Goal: Information Seeking & Learning: Find contact information

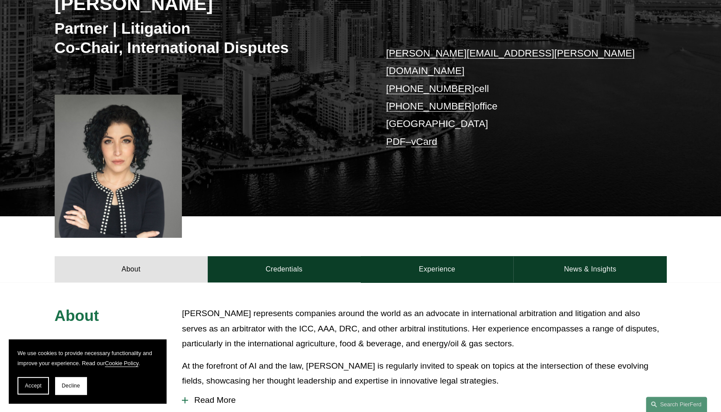
scroll to position [159, 0]
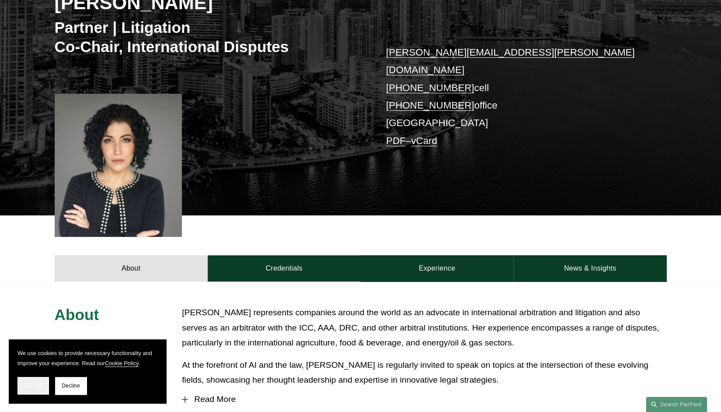
click at [30, 387] on span "Accept" at bounding box center [33, 385] width 17 height 6
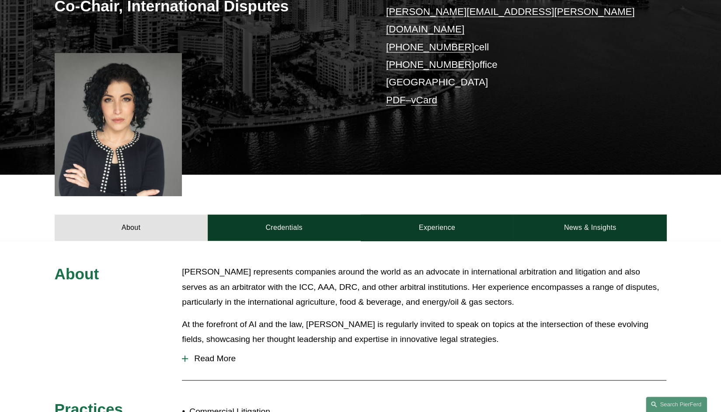
scroll to position [200, 0]
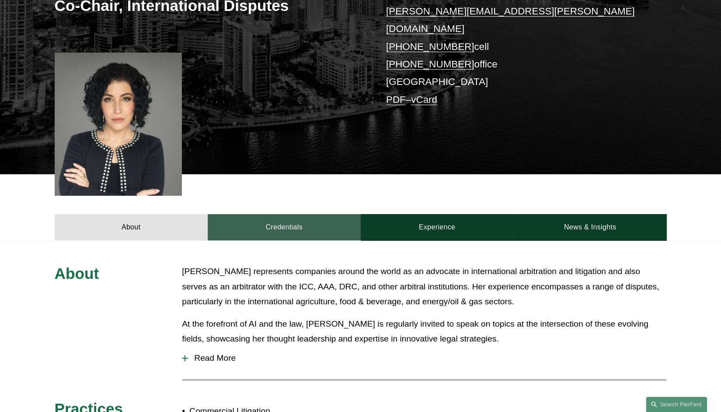
click at [306, 214] on link "Credentials" at bounding box center [284, 227] width 153 height 26
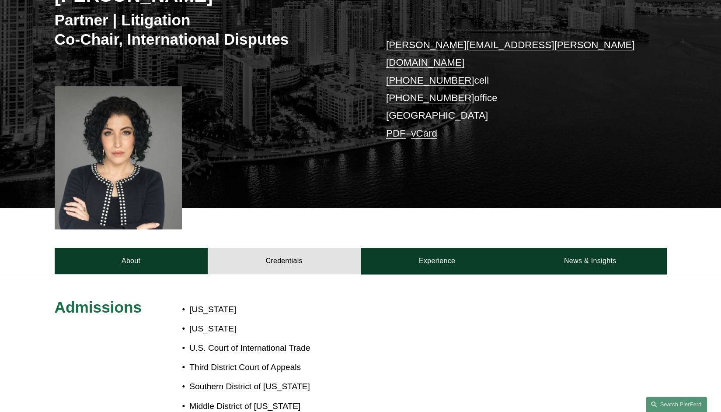
scroll to position [168, 0]
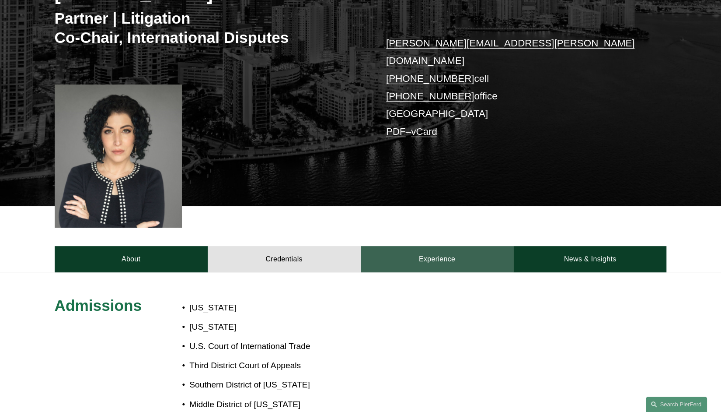
click at [391, 246] on link "Experience" at bounding box center [437, 259] width 153 height 26
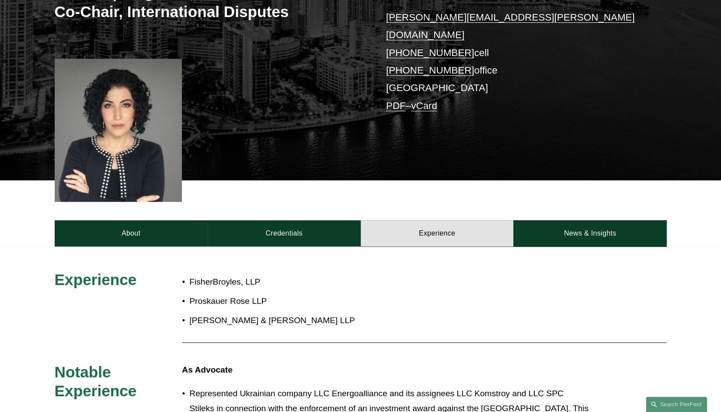
scroll to position [195, 0]
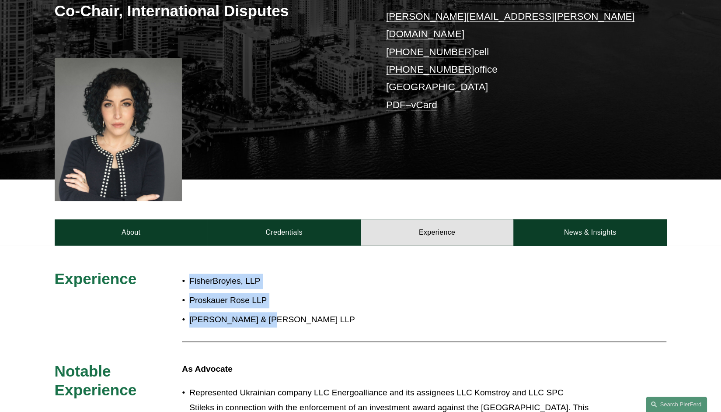
drag, startPoint x: 186, startPoint y: 272, endPoint x: 264, endPoint y: 302, distance: 83.9
click at [264, 302] on ul "FisherBroyles, LLP Proskauer Rose LLP [PERSON_NAME] & [PERSON_NAME] LLP" at bounding box center [386, 300] width 408 height 54
click at [264, 312] on p "[PERSON_NAME] & [PERSON_NAME] LLP" at bounding box center [389, 319] width 401 height 15
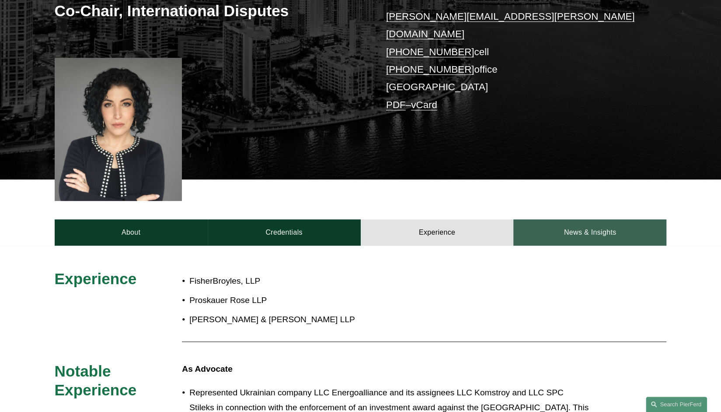
click at [576, 219] on link "News & Insights" at bounding box center [590, 232] width 153 height 26
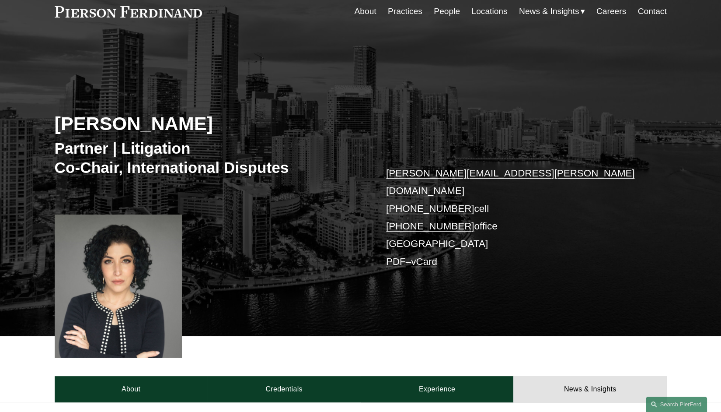
scroll to position [40, 0]
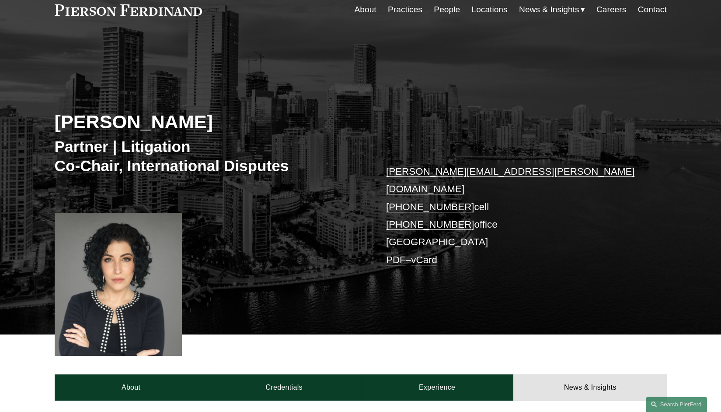
click at [428, 254] on link "vCard" at bounding box center [424, 259] width 26 height 11
click at [212, 121] on h2 "[PERSON_NAME]" at bounding box center [208, 121] width 306 height 23
copy h2 "é"
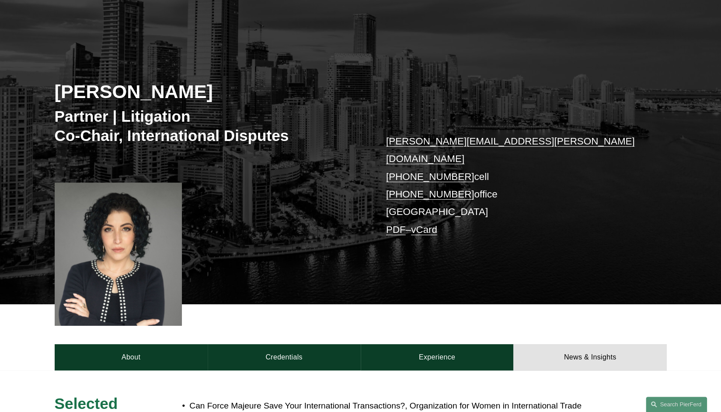
scroll to position [0, 0]
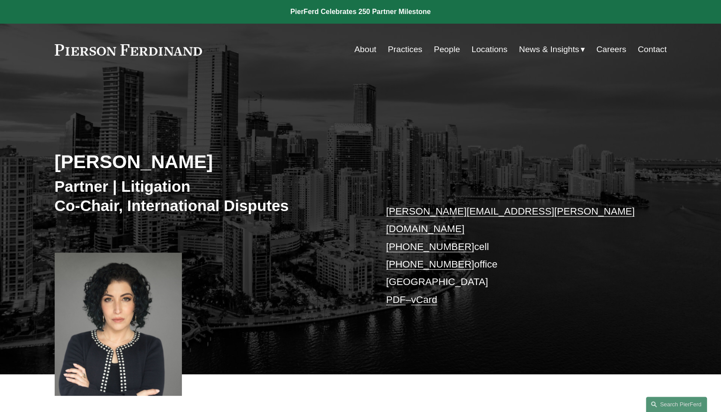
click at [189, 207] on h3 "Partner | Litigation Co-Chair, International Disputes" at bounding box center [208, 196] width 306 height 38
